Goal: Information Seeking & Learning: Learn about a topic

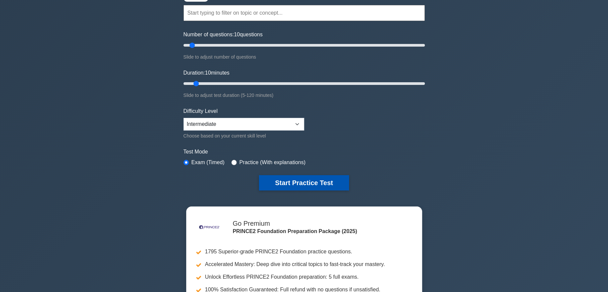
click at [291, 180] on button "Start Practice Test" at bounding box center [304, 182] width 90 height 15
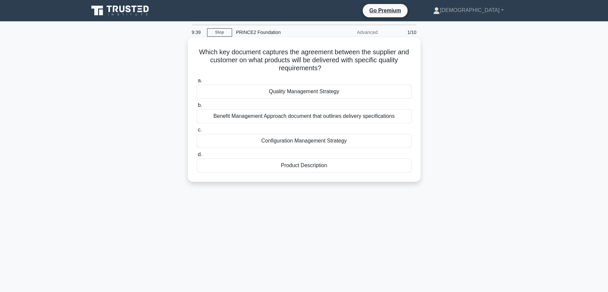
click at [372, 90] on div "Quality Management Strategy" at bounding box center [305, 91] width 216 height 14
click at [197, 83] on input "a. Quality Management Strategy" at bounding box center [197, 81] width 0 height 4
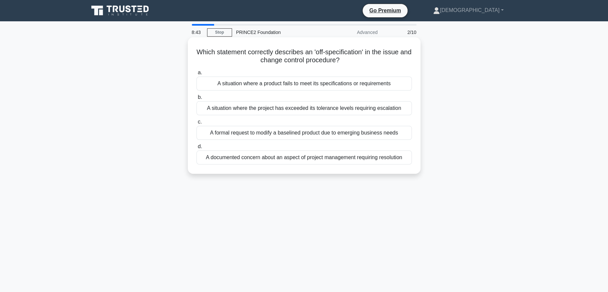
click at [351, 134] on div "A formal request to modify a baselined product due to emerging business needs" at bounding box center [305, 133] width 216 height 14
click at [197, 124] on input "c. A formal request to modify a baselined product due to emerging business needs" at bounding box center [197, 122] width 0 height 4
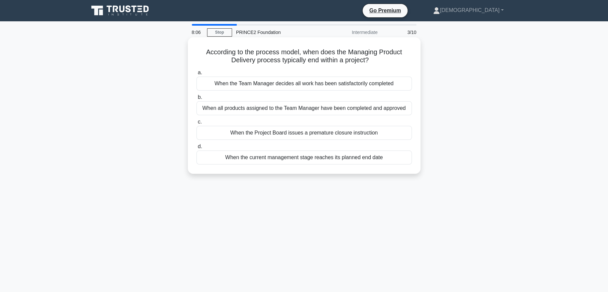
click at [394, 106] on div "When all products assigned to the Team Manager have been completed and approved" at bounding box center [305, 108] width 216 height 14
click at [197, 99] on input "b. When all products assigned to the Team Manager have been completed and appro…" at bounding box center [197, 97] width 0 height 4
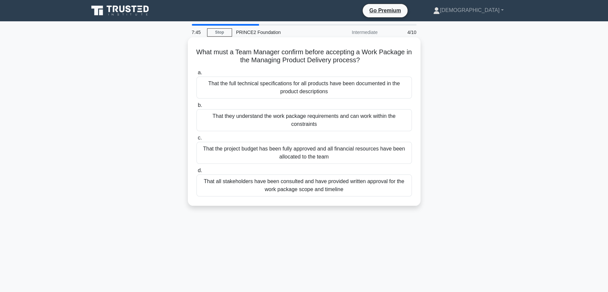
click at [374, 183] on div "That all stakeholders have been consulted and have provided written approval fo…" at bounding box center [305, 185] width 216 height 22
click at [197, 173] on input "d. That all stakeholders have been consulted and have provided written approval…" at bounding box center [197, 170] width 0 height 4
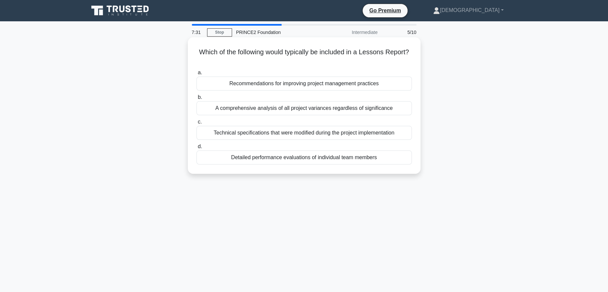
click at [376, 84] on div "Recommendations for improving project management practices" at bounding box center [305, 84] width 216 height 14
click at [197, 75] on input "a. Recommendations for improving project management practices" at bounding box center [197, 73] width 0 height 4
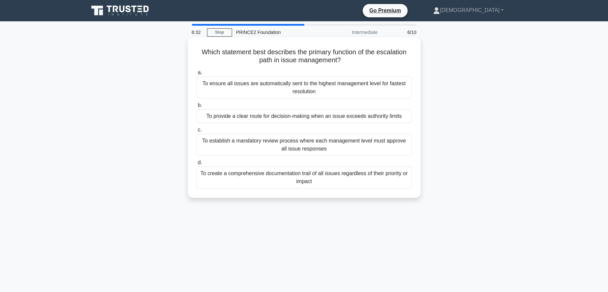
click at [401, 117] on div "To provide a clear route for decision-making when an issue exceeds authority li…" at bounding box center [305, 116] width 216 height 14
click at [197, 107] on input "b. To provide a clear route for decision-making when an issue exceeds authority…" at bounding box center [197, 105] width 0 height 4
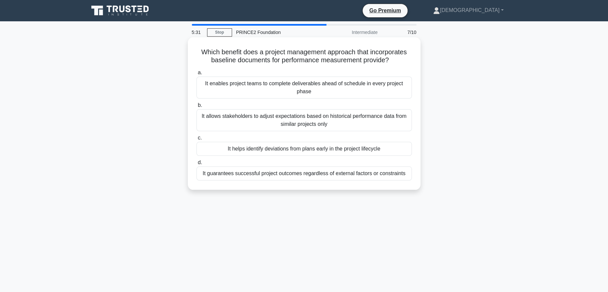
click at [389, 150] on div "It helps identify deviations from plans early in the project lifecycle" at bounding box center [305, 149] width 216 height 14
click at [197, 140] on input "c. It helps identify deviations from plans early in the project lifecycle" at bounding box center [197, 138] width 0 height 4
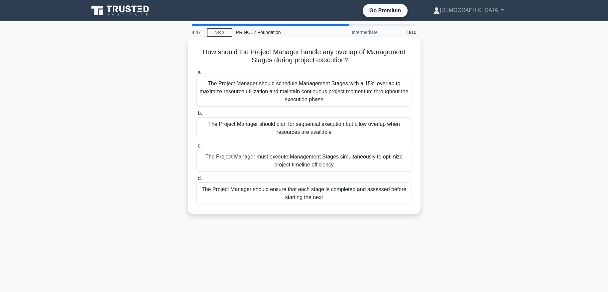
click at [378, 190] on div "The Project Manager should ensure that each stage is completed and assessed bef…" at bounding box center [305, 193] width 216 height 22
click at [197, 181] on input "d. The Project Manager should ensure that each stage is completed and assessed …" at bounding box center [197, 178] width 0 height 4
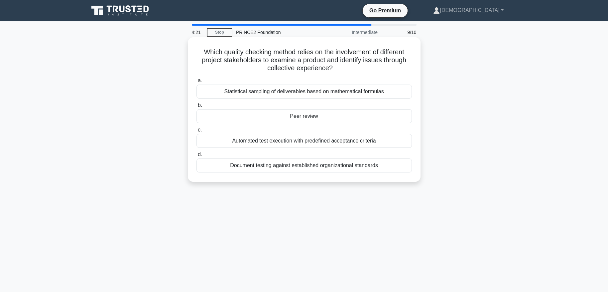
click at [374, 165] on div "Document testing against established organizational standards" at bounding box center [305, 165] width 216 height 14
click at [197, 157] on input "d. Document testing against established organizational standards" at bounding box center [197, 154] width 0 height 4
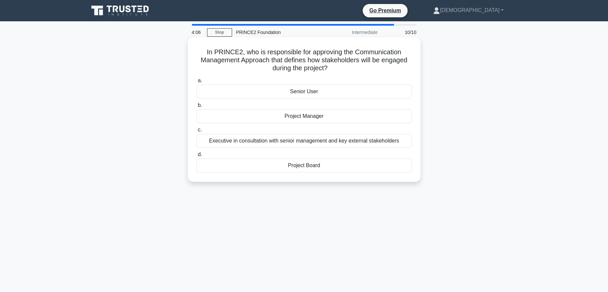
click at [367, 161] on div "Project Board" at bounding box center [305, 165] width 216 height 14
click at [197, 157] on input "d. Project Board" at bounding box center [197, 154] width 0 height 4
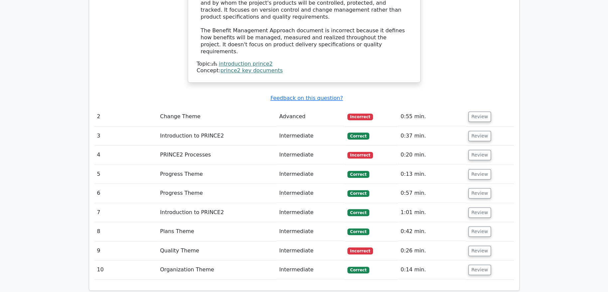
scroll to position [829, 0]
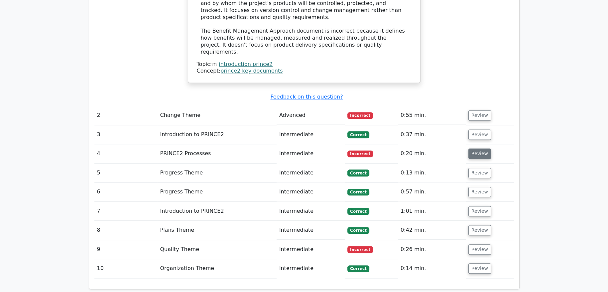
click at [473, 148] on button "Review" at bounding box center [480, 153] width 23 height 10
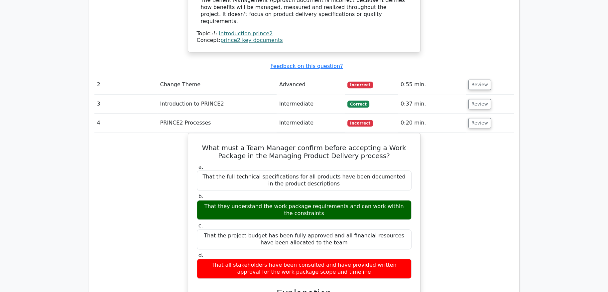
scroll to position [859, 0]
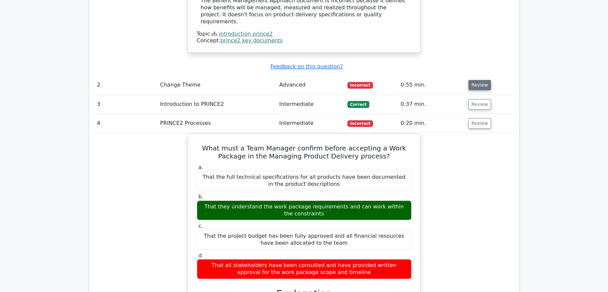
click at [480, 80] on button "Review" at bounding box center [480, 85] width 23 height 10
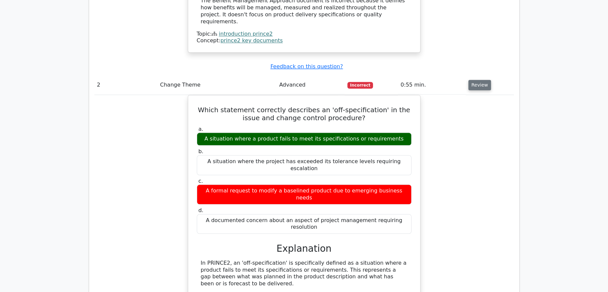
click at [474, 80] on button "Review" at bounding box center [480, 85] width 23 height 10
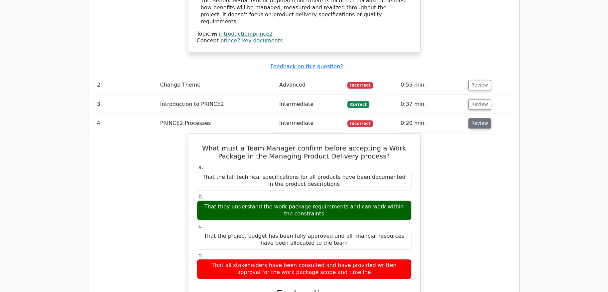
click at [469, 118] on button "Review" at bounding box center [480, 123] width 23 height 10
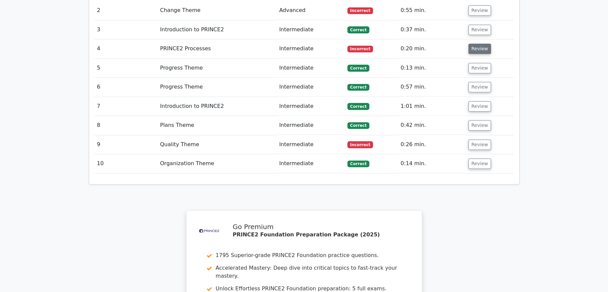
scroll to position [934, 0]
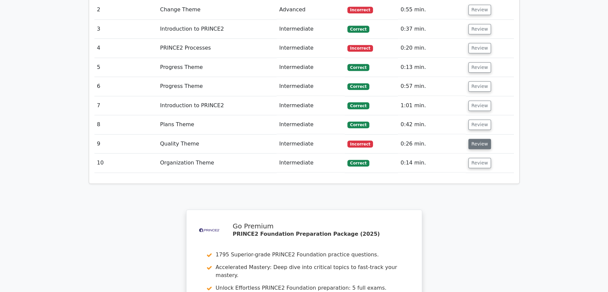
click at [482, 139] on button "Review" at bounding box center [480, 144] width 23 height 10
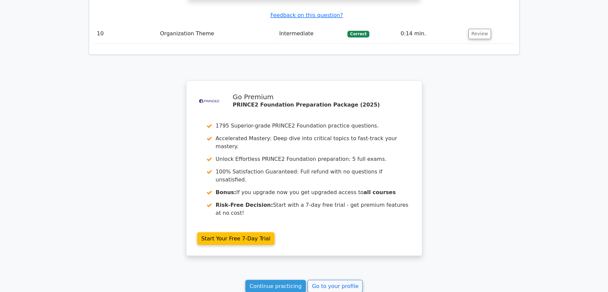
scroll to position [1412, 0]
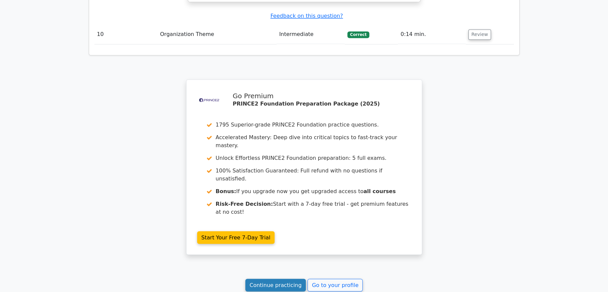
click at [279, 278] on link "Continue practicing" at bounding box center [275, 284] width 61 height 13
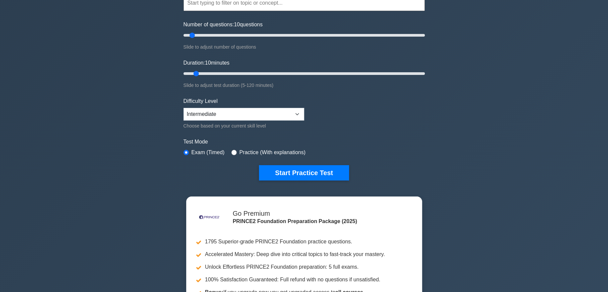
scroll to position [71, 0]
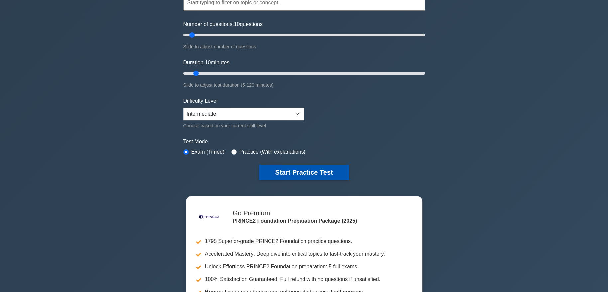
click at [326, 169] on button "Start Practice Test" at bounding box center [304, 172] width 90 height 15
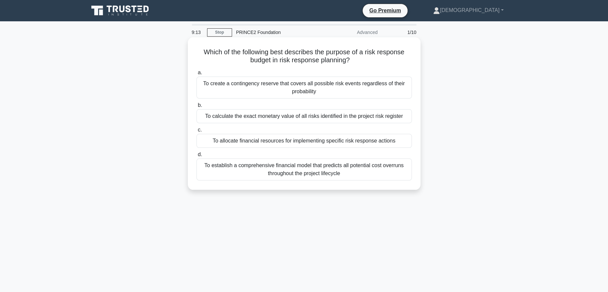
click at [289, 174] on div "To establish a comprehensive financial model that predicts all potential cost o…" at bounding box center [305, 169] width 216 height 22
click at [197, 157] on input "d. To establish a comprehensive financial model that predicts all potential cos…" at bounding box center [197, 154] width 0 height 4
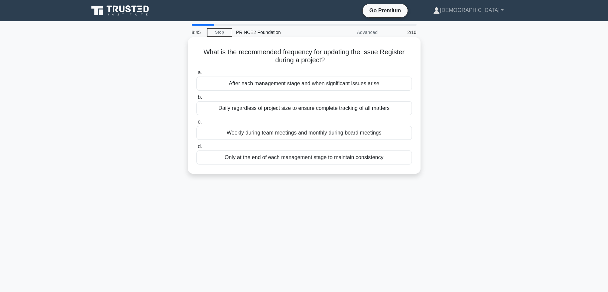
click at [335, 132] on div "Weekly during team meetings and monthly during board meetings" at bounding box center [305, 133] width 216 height 14
click at [197, 124] on input "c. Weekly during team meetings and monthly during board meetings" at bounding box center [197, 122] width 0 height 4
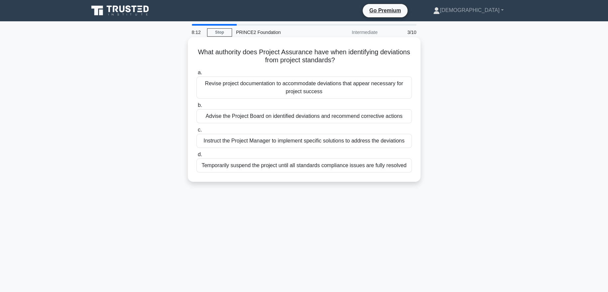
click at [315, 118] on div "Advise the Project Board on identified deviations and recommend corrective acti…" at bounding box center [305, 116] width 216 height 14
click at [197, 107] on input "b. Advise the Project Board on identified deviations and recommend corrective a…" at bounding box center [197, 105] width 0 height 4
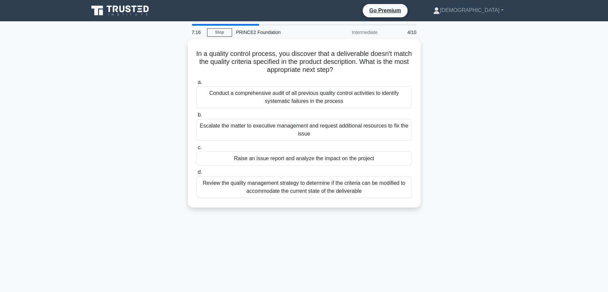
scroll to position [2, 0]
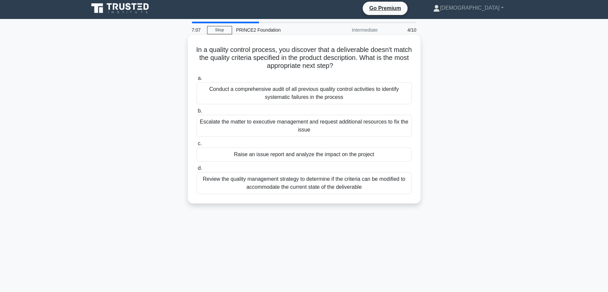
click at [380, 155] on div "Raise an issue report and analyze the impact on the project" at bounding box center [305, 154] width 216 height 14
click at [197, 146] on input "c. Raise an issue report and analyze the impact on the project" at bounding box center [197, 143] width 0 height 4
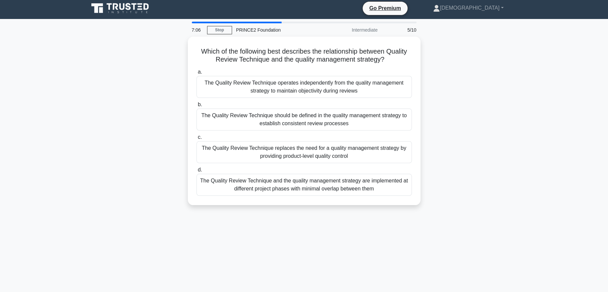
scroll to position [0, 0]
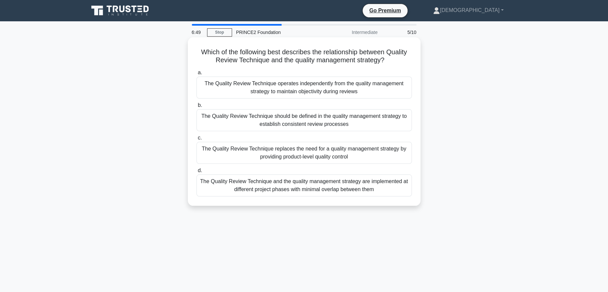
click at [390, 122] on div "The Quality Review Technique should be defined in the quality management strate…" at bounding box center [305, 120] width 216 height 22
click at [197, 107] on input "b. The Quality Review Technique should be defined in the quality management str…" at bounding box center [197, 105] width 0 height 4
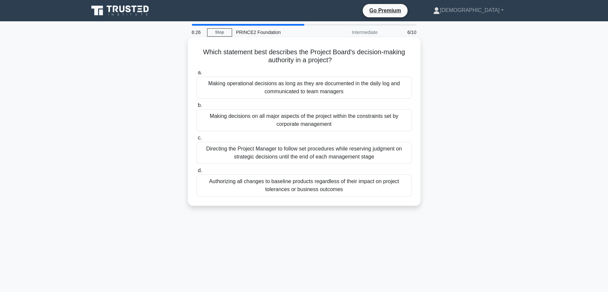
click at [363, 120] on div "Making decisions on all major aspects of the project within the constraints set…" at bounding box center [305, 120] width 216 height 22
click at [197, 107] on input "b. Making decisions on all major aspects of the project within the constraints …" at bounding box center [197, 105] width 0 height 4
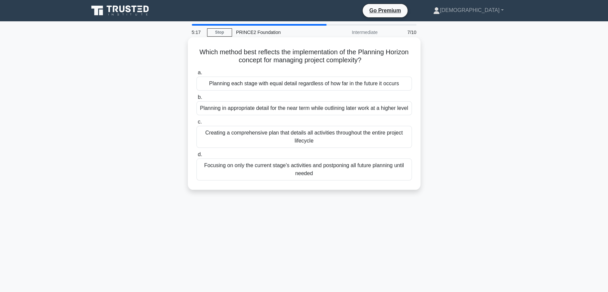
click at [349, 115] on div "Planning in appropriate detail for the near term while outlining later work at …" at bounding box center [305, 108] width 216 height 14
click at [197, 99] on input "b. Planning in appropriate detail for the near term while outlining later work …" at bounding box center [197, 97] width 0 height 4
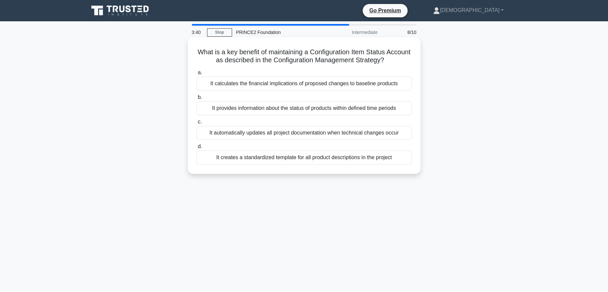
click at [232, 107] on div "It provides information about the status of products within defined time periods" at bounding box center [305, 108] width 216 height 14
click at [197, 99] on input "b. It provides information about the status of products within defined time per…" at bounding box center [197, 97] width 0 height 4
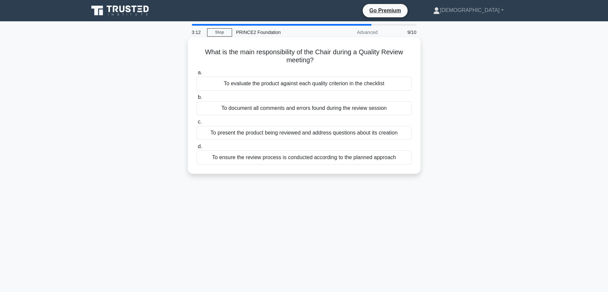
click at [252, 159] on div "To ensure the review process is conducted according to the planned approach" at bounding box center [305, 157] width 216 height 14
click at [197, 149] on input "d. To ensure the review process is conducted according to the planned approach" at bounding box center [197, 146] width 0 height 4
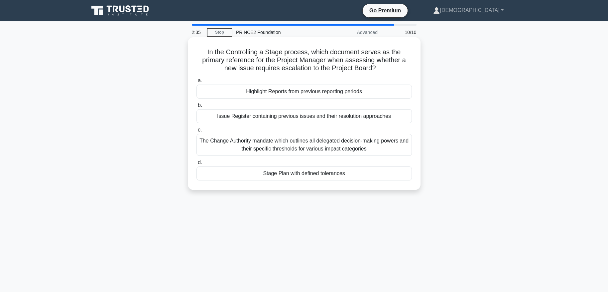
click at [262, 174] on div "Stage Plan with defined tolerances" at bounding box center [305, 173] width 216 height 14
click at [197, 165] on input "d. Stage Plan with defined tolerances" at bounding box center [197, 162] width 0 height 4
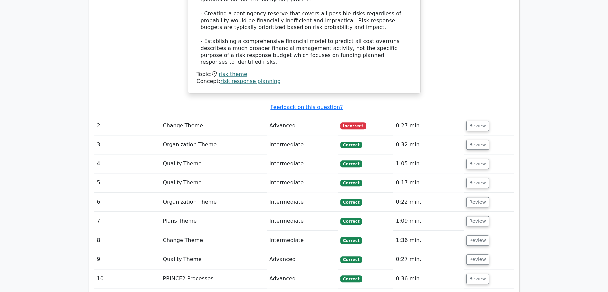
scroll to position [848, 0]
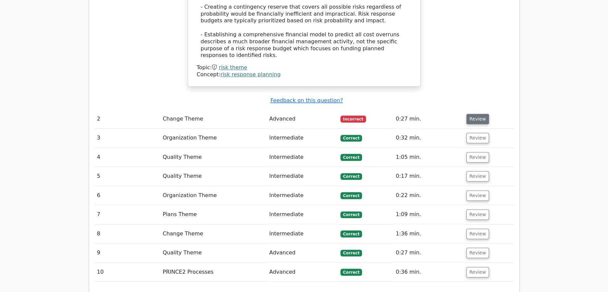
click at [478, 114] on button "Review" at bounding box center [478, 119] width 23 height 10
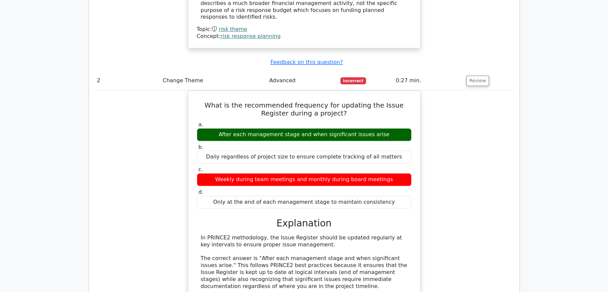
scroll to position [886, 0]
click at [479, 75] on button "Review" at bounding box center [478, 80] width 23 height 10
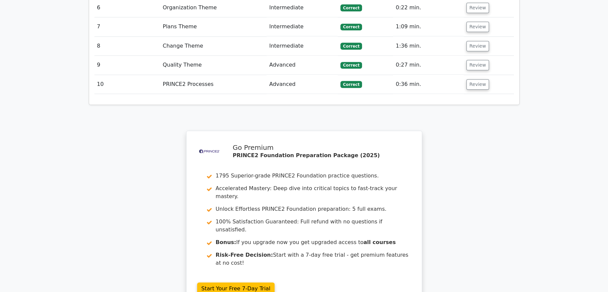
scroll to position [1116, 0]
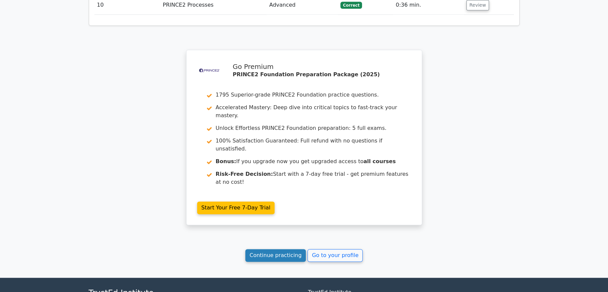
click at [298, 249] on link "Continue practicing" at bounding box center [275, 255] width 61 height 13
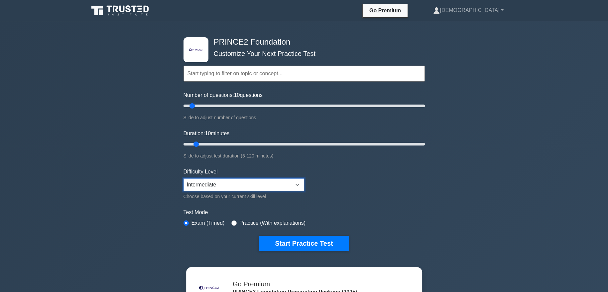
click at [218, 185] on select "Beginner Intermediate Expert" at bounding box center [244, 184] width 121 height 13
select select "expert"
click at [184, 178] on select "Beginner Intermediate Expert" at bounding box center [244, 184] width 121 height 13
click at [306, 242] on button "Start Practice Test" at bounding box center [304, 243] width 90 height 15
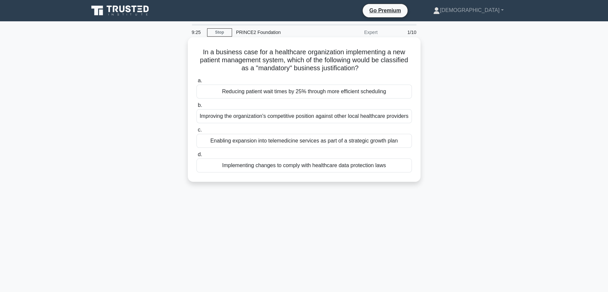
click at [376, 172] on div "Implementing changes to comply with healthcare data protection laws" at bounding box center [305, 165] width 216 height 14
click at [197, 157] on input "d. Implementing changes to comply with healthcare data protection laws" at bounding box center [197, 154] width 0 height 4
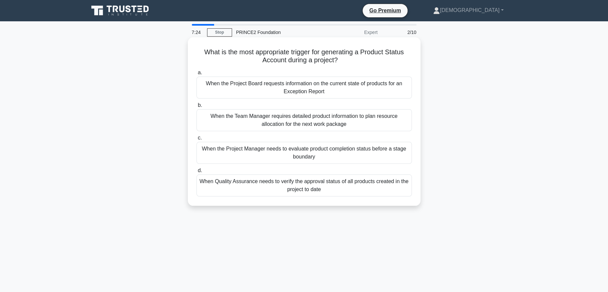
click at [232, 153] on div "When the Project Manager needs to evaluate product completion status before a s…" at bounding box center [305, 153] width 216 height 22
click at [197, 140] on input "c. When the Project Manager needs to evaluate product completion status before …" at bounding box center [197, 138] width 0 height 4
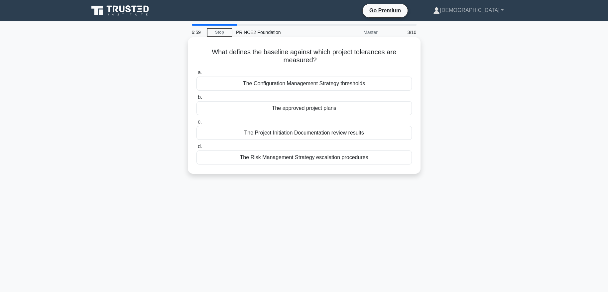
click at [265, 109] on div "The approved project plans" at bounding box center [305, 108] width 216 height 14
click at [197, 99] on input "b. The approved project plans" at bounding box center [197, 97] width 0 height 4
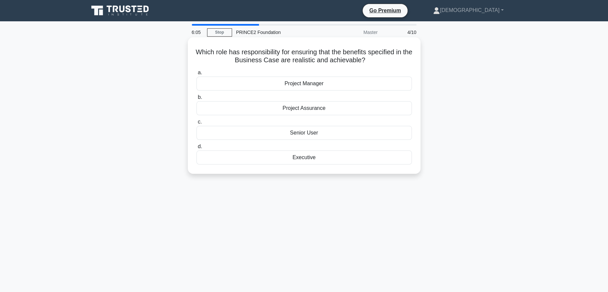
click at [279, 158] on div "Executive" at bounding box center [305, 157] width 216 height 14
click at [197, 149] on input "d. Executive" at bounding box center [197, 146] width 0 height 4
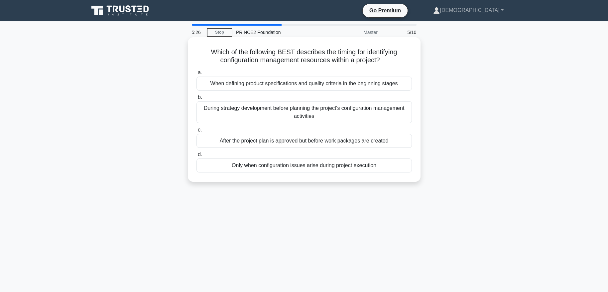
click at [262, 140] on div "After the project plan is approved but before work packages are created" at bounding box center [305, 141] width 216 height 14
click at [197, 132] on input "c. After the project plan is approved but before work packages are created" at bounding box center [197, 130] width 0 height 4
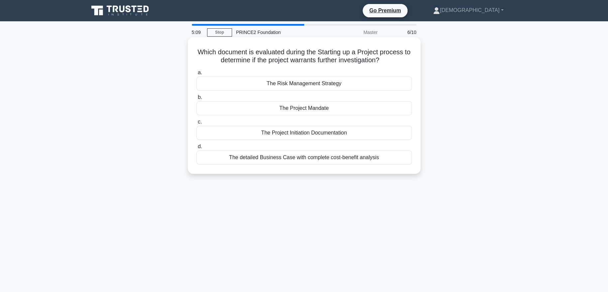
click at [281, 108] on div "The Project Mandate" at bounding box center [305, 108] width 216 height 14
click at [197, 99] on input "b. The Project Mandate" at bounding box center [197, 97] width 0 height 4
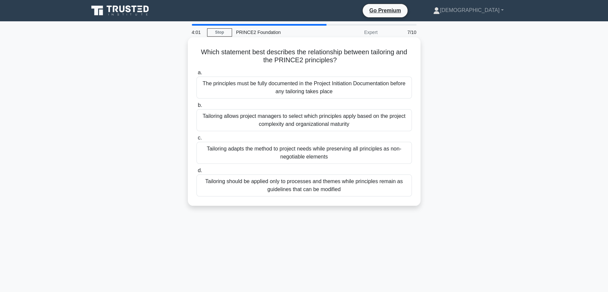
click at [274, 152] on div "Tailoring adapts the method to project needs while preserving all principles as…" at bounding box center [305, 153] width 216 height 22
click at [197, 140] on input "c. Tailoring adapts the method to project needs while preserving all principles…" at bounding box center [197, 138] width 0 height 4
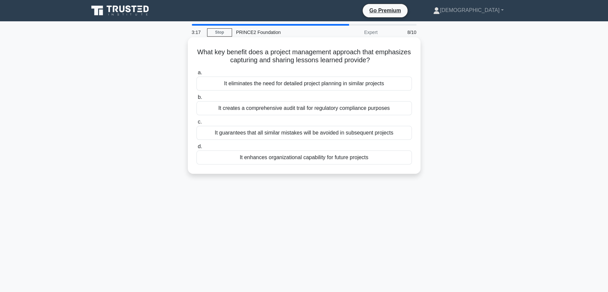
click at [372, 157] on div "It enhances organizational capability for future projects" at bounding box center [305, 157] width 216 height 14
click at [197, 149] on input "d. It enhances organizational capability for future projects" at bounding box center [197, 146] width 0 height 4
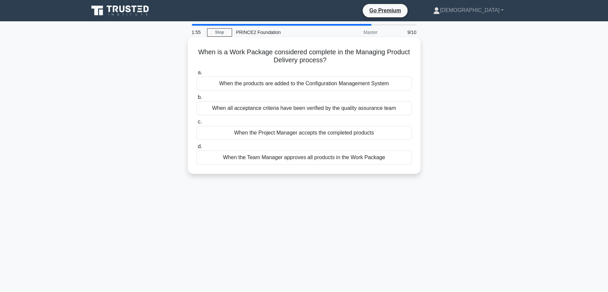
click at [380, 110] on div "When all acceptance criteria have been verified by the quality assurance team" at bounding box center [305, 108] width 216 height 14
click at [197, 99] on input "b. When all acceptance criteria have been verified by the quality assurance team" at bounding box center [197, 97] width 0 height 4
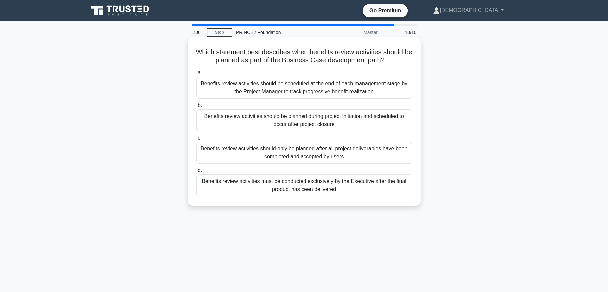
click at [386, 86] on div "Benefits review activities should be scheduled at the end of each management st…" at bounding box center [305, 88] width 216 height 22
click at [197, 75] on input "a. Benefits review activities should be scheduled at the end of each management…" at bounding box center [197, 73] width 0 height 4
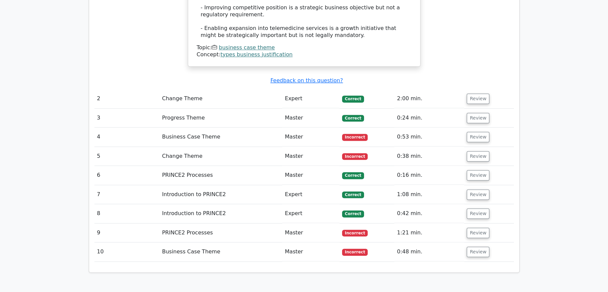
scroll to position [830, 0]
click at [473, 131] on button "Review" at bounding box center [478, 136] width 23 height 10
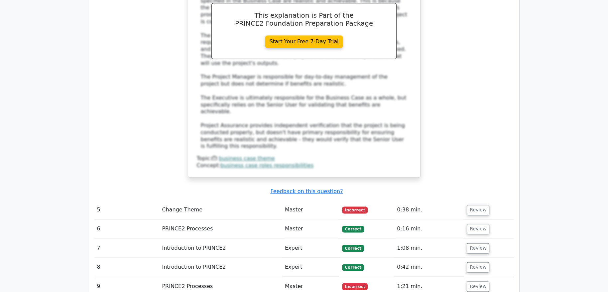
scroll to position [1131, 0]
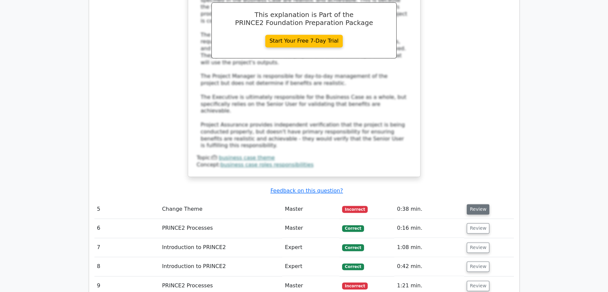
click at [478, 204] on button "Review" at bounding box center [478, 209] width 23 height 10
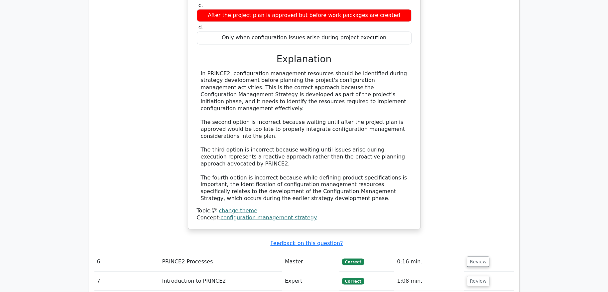
scroll to position [1481, 0]
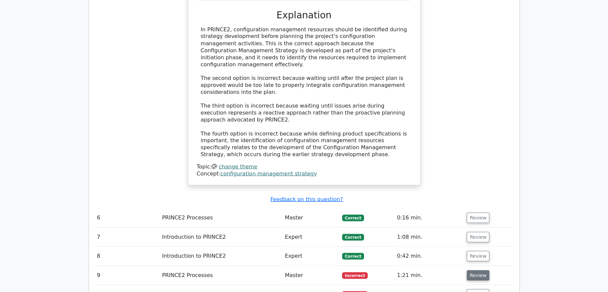
click at [480, 270] on button "Review" at bounding box center [478, 275] width 23 height 10
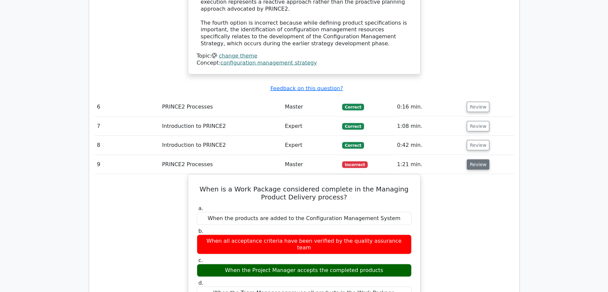
click at [473, 159] on button "Review" at bounding box center [478, 164] width 23 height 10
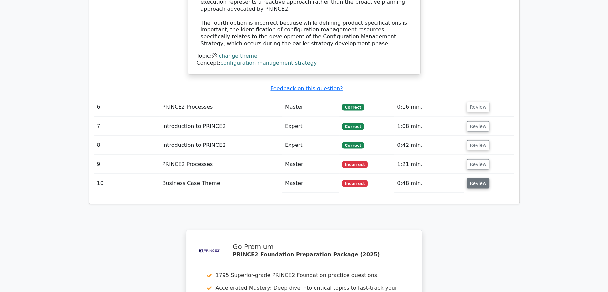
click at [477, 178] on button "Review" at bounding box center [478, 183] width 23 height 10
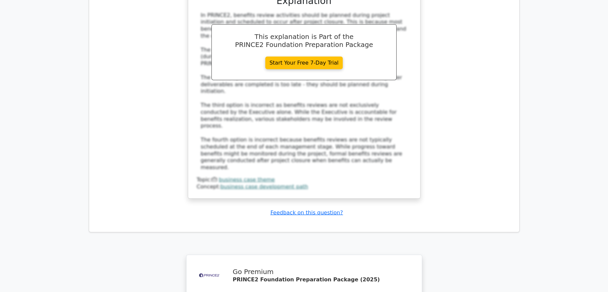
scroll to position [2097, 0]
